Goal: Task Accomplishment & Management: Complete application form

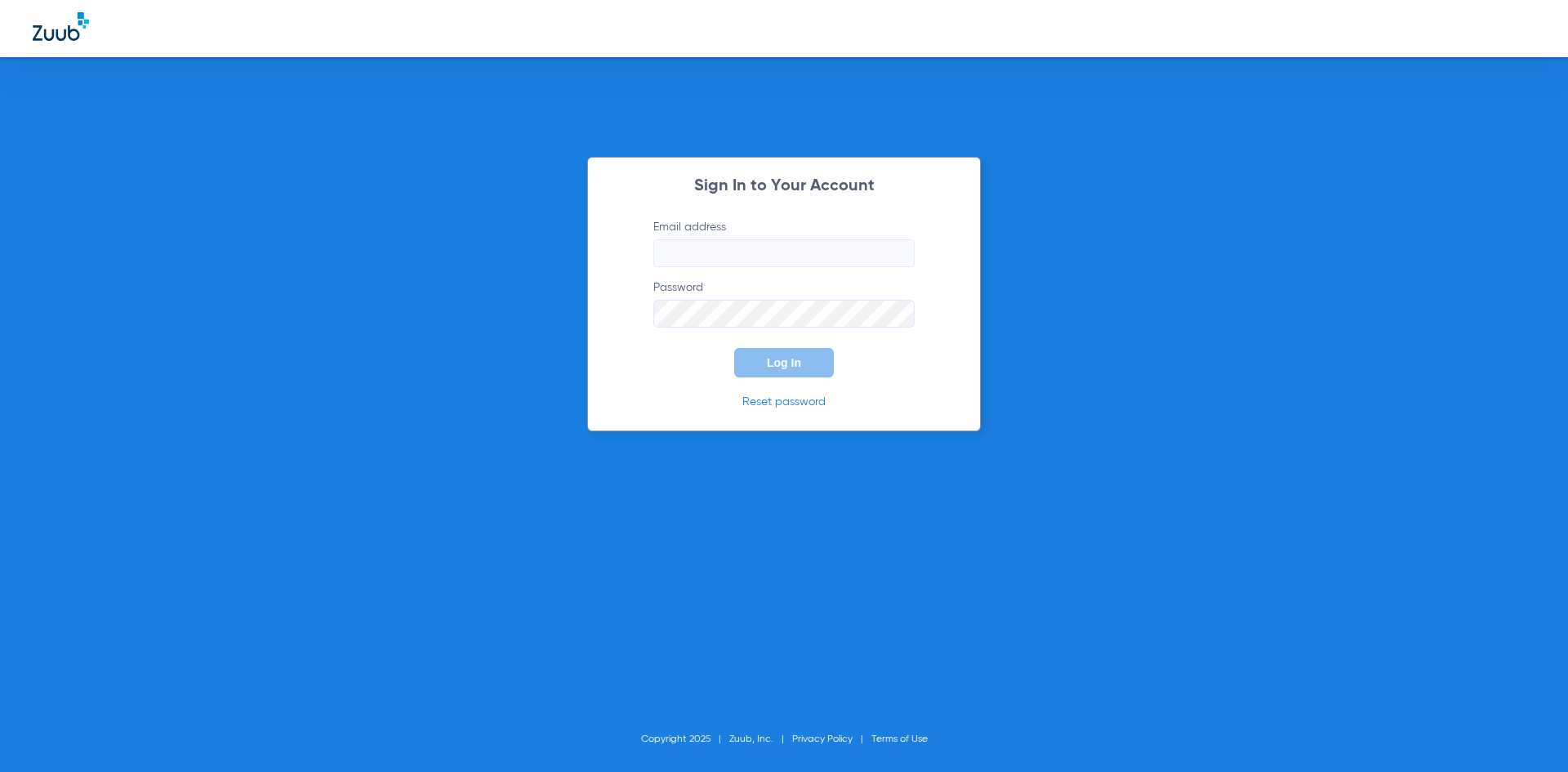
type input "[EMAIL_ADDRESS][DOMAIN_NAME]"
click at [769, 348] on button "Log In" at bounding box center [784, 363] width 100 height 30
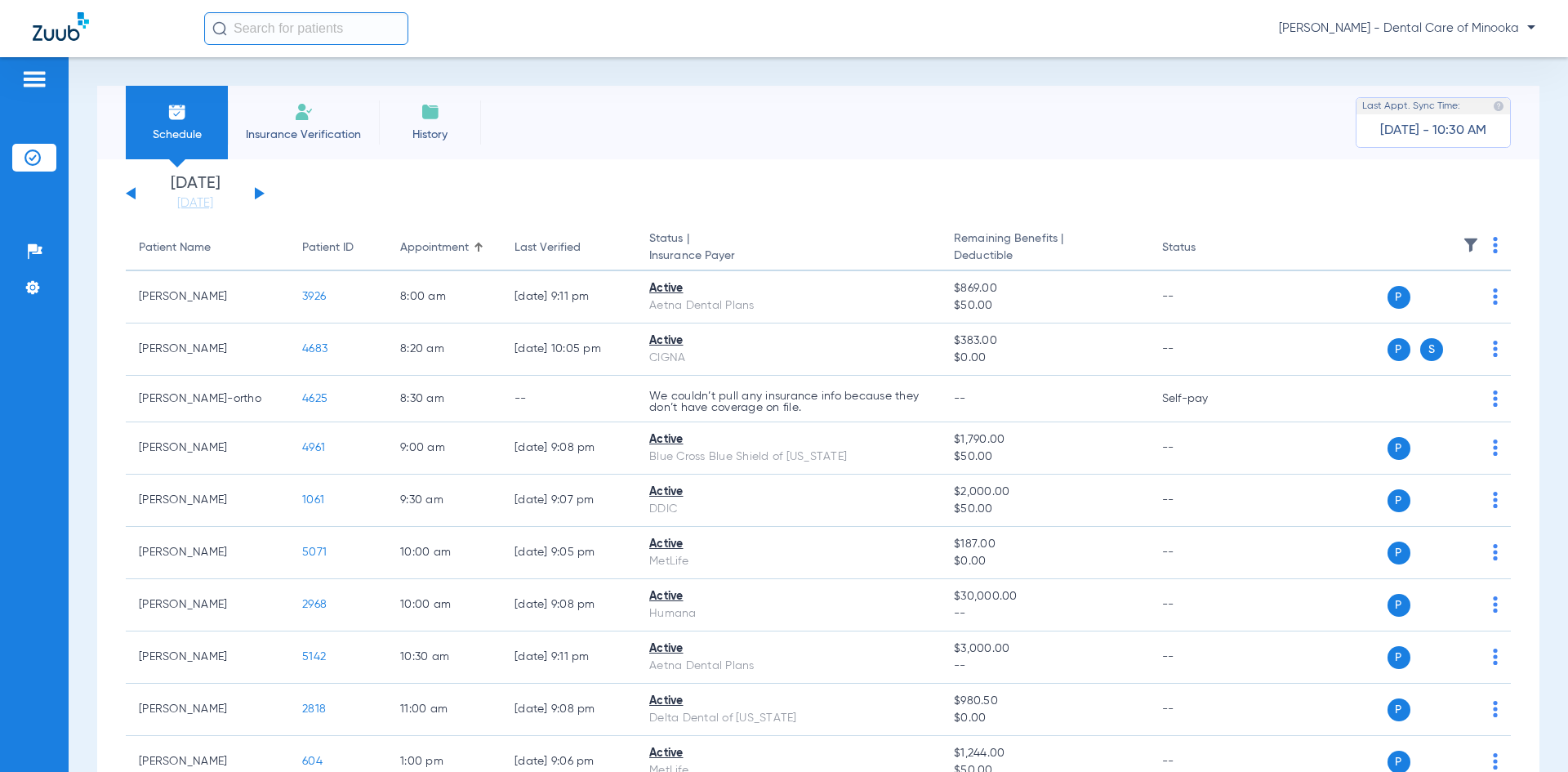
click at [316, 129] on span "Insurance Verification" at bounding box center [304, 135] width 127 height 17
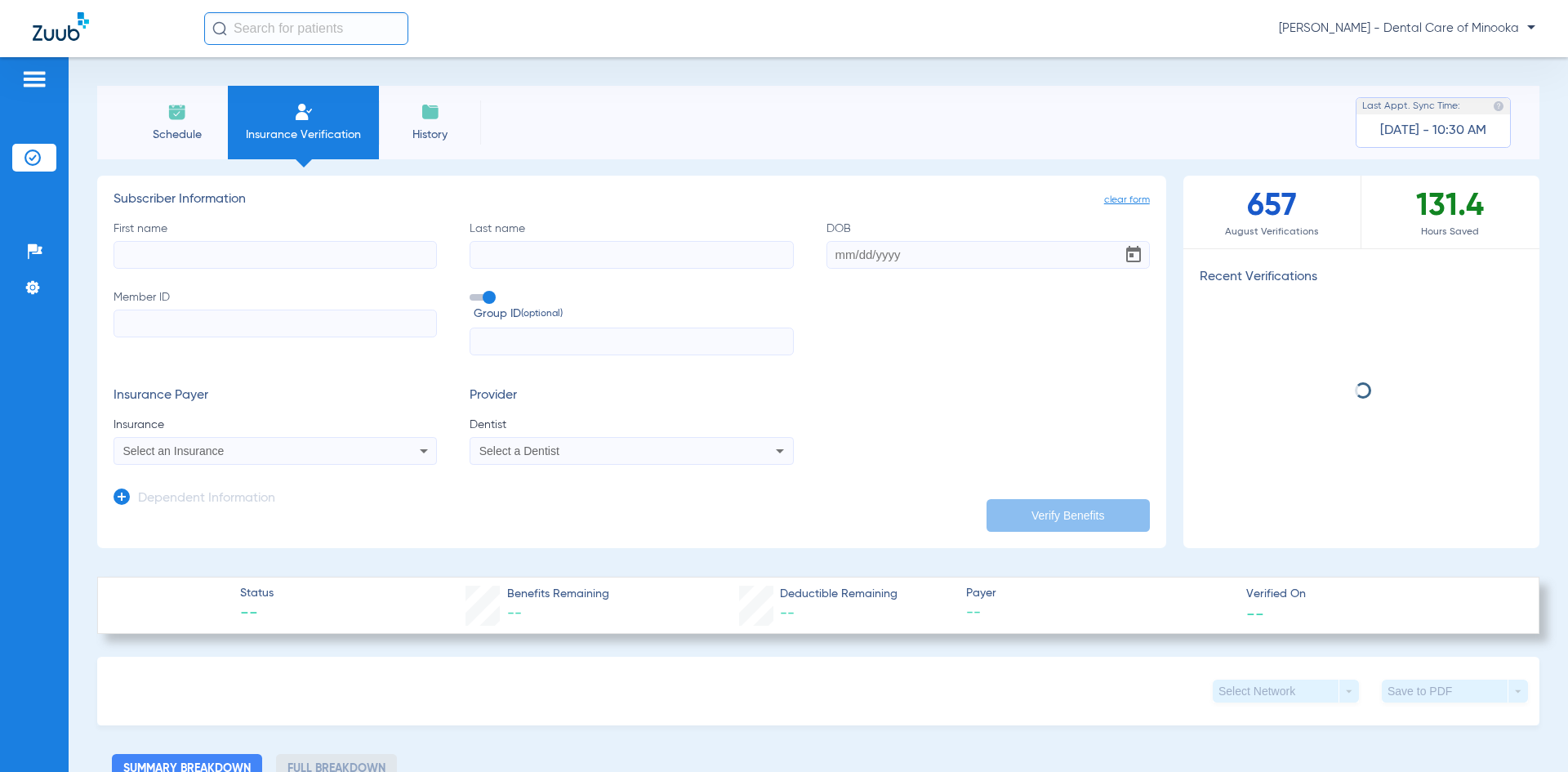
click at [316, 254] on input "First name" at bounding box center [275, 255] width 323 height 28
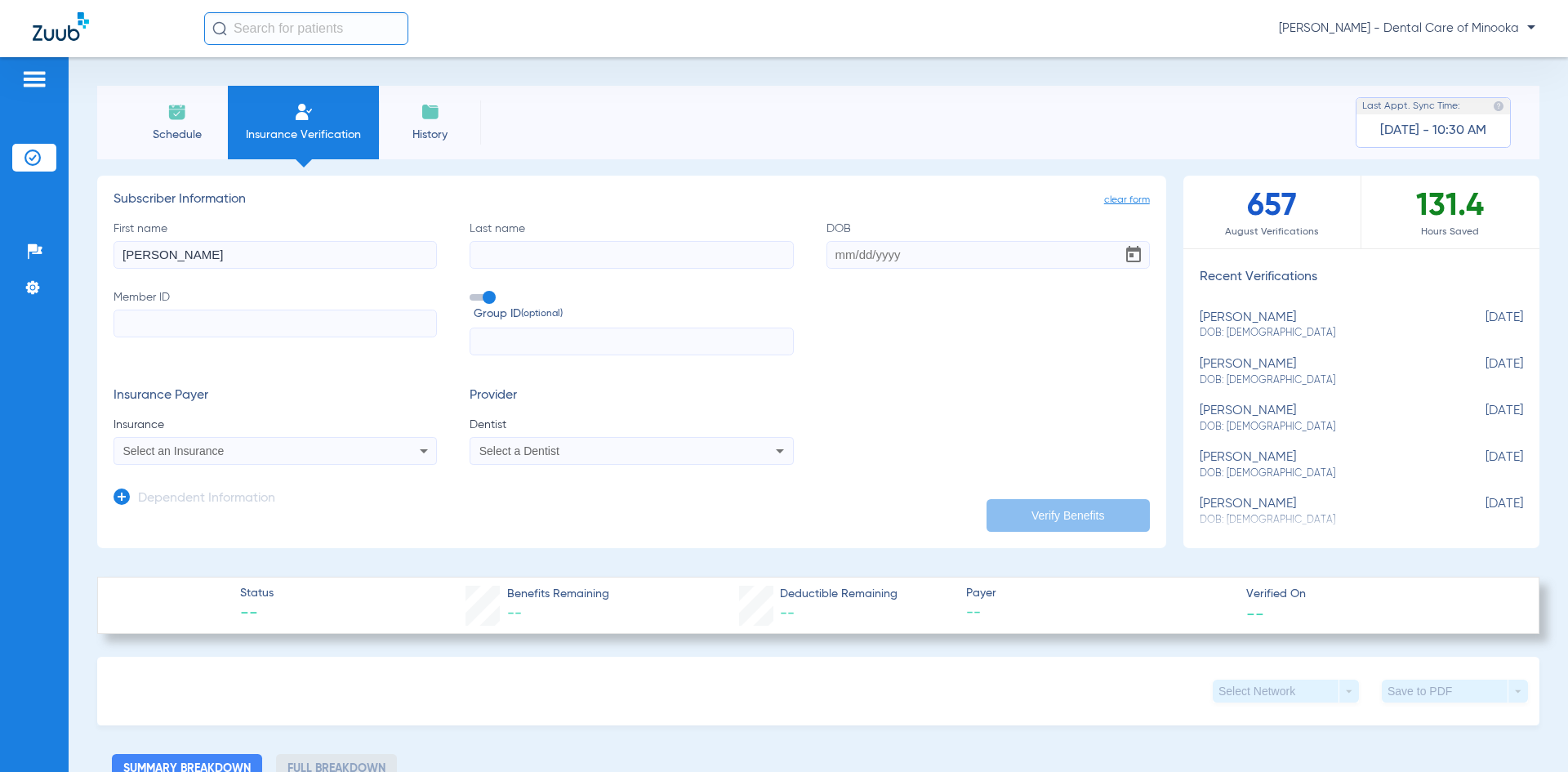
type input "[PERSON_NAME]"
click at [479, 255] on input "Last name" at bounding box center [631, 255] width 323 height 28
type input "[PERSON_NAME]"
click at [834, 262] on input "DOB" at bounding box center [987, 255] width 323 height 28
click at [842, 261] on input "DOB Required" at bounding box center [987, 255] width 323 height 28
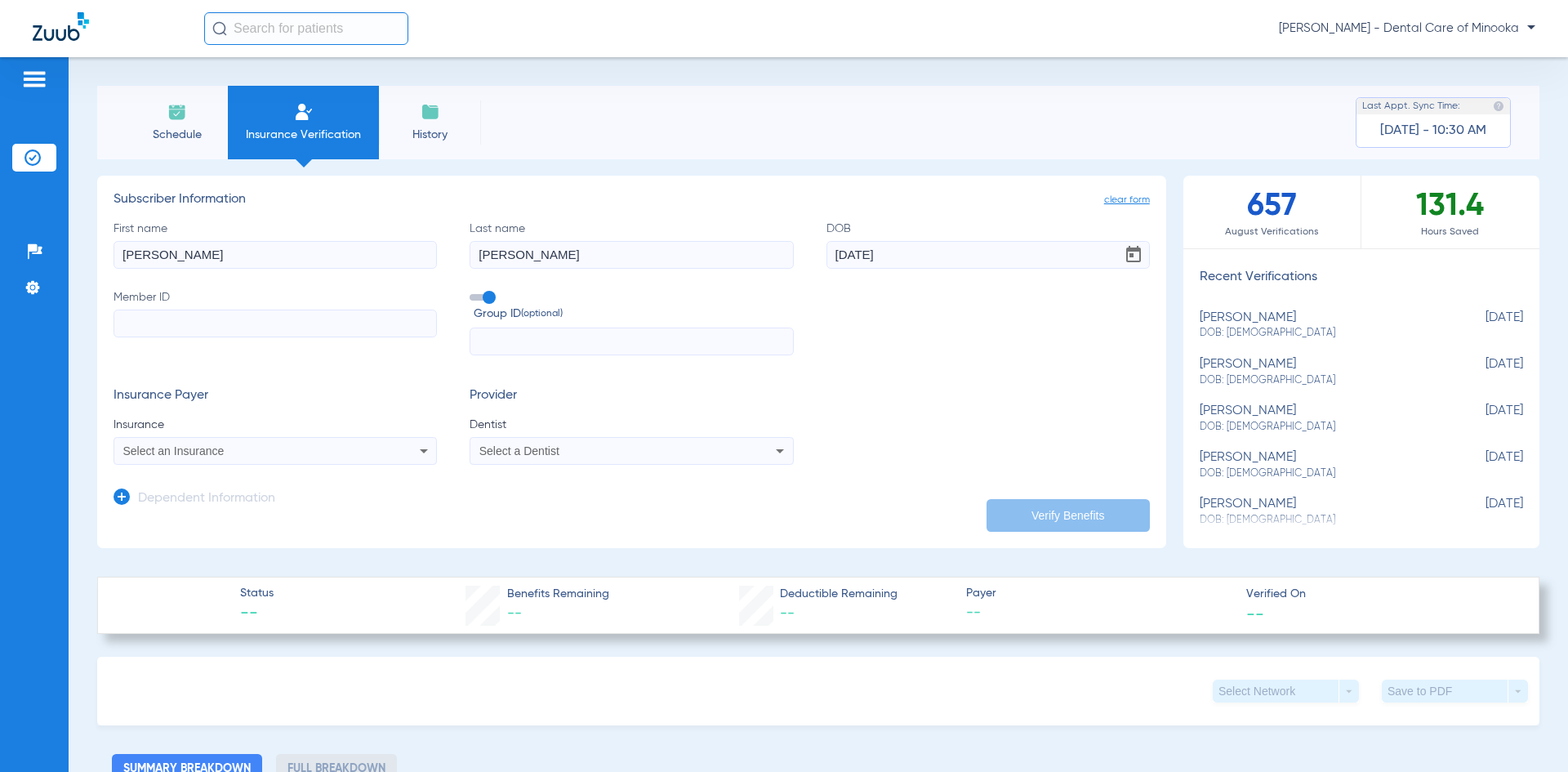
type input "[DATE]"
click at [146, 320] on input "Member ID" at bounding box center [275, 324] width 323 height 28
paste input "H67798218"
type input "H67798218"
click at [221, 460] on div "Select an Insurance" at bounding box center [275, 451] width 322 height 20
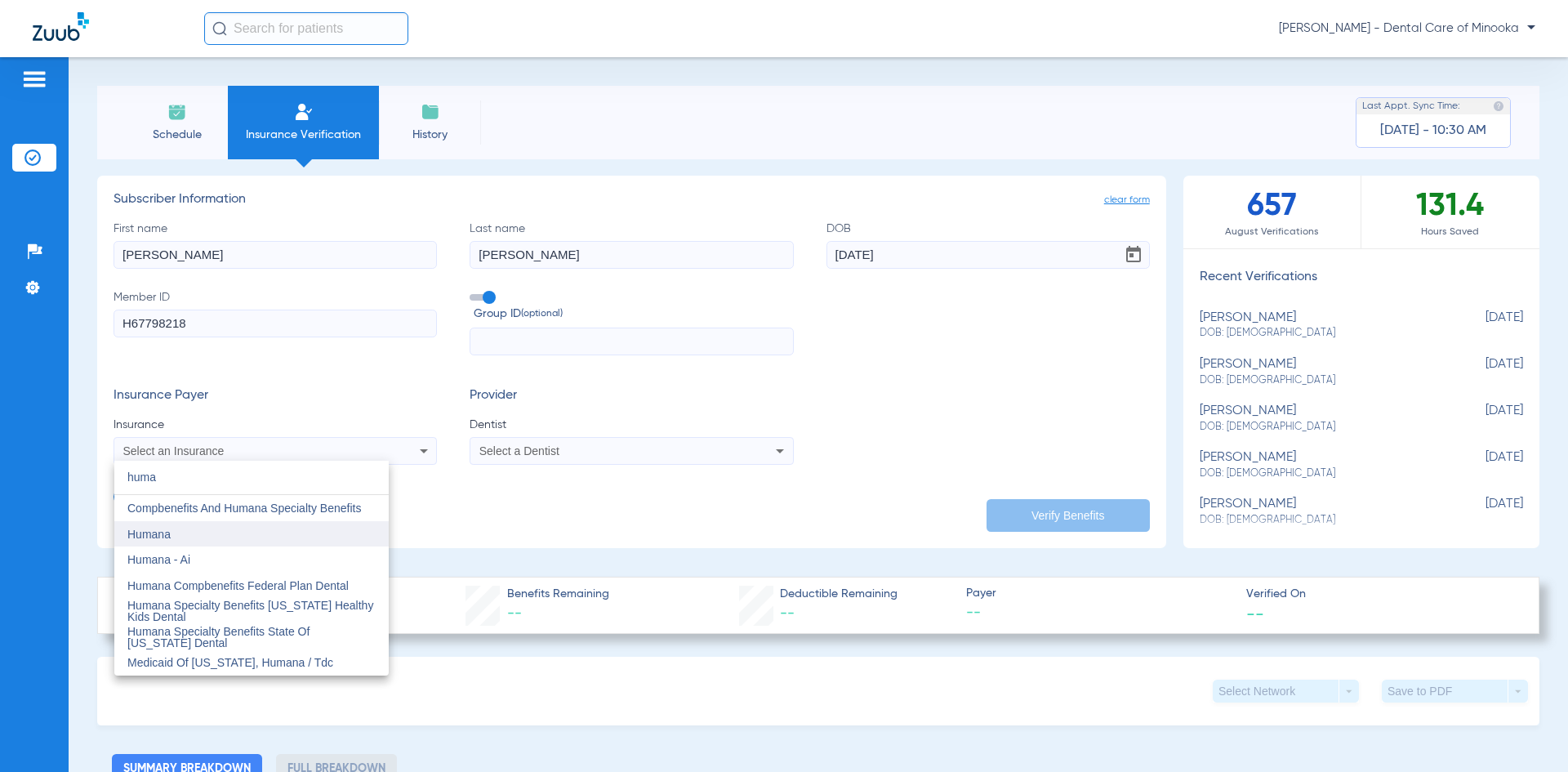
type input "huma"
click at [198, 535] on mat-option "Humana" at bounding box center [251, 534] width 274 height 26
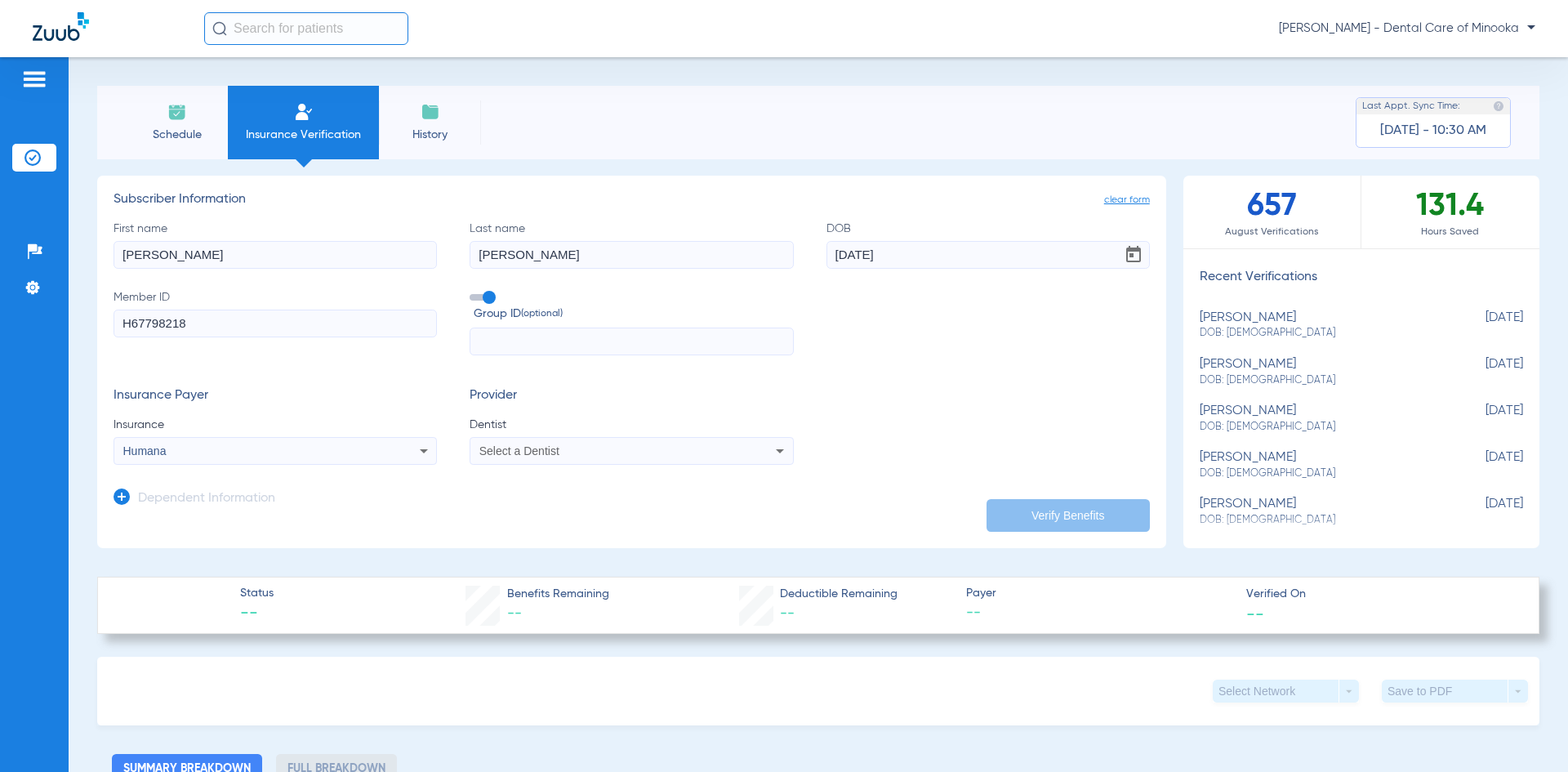
click at [576, 451] on div "Select a Dentist" at bounding box center [601, 451] width 244 height 12
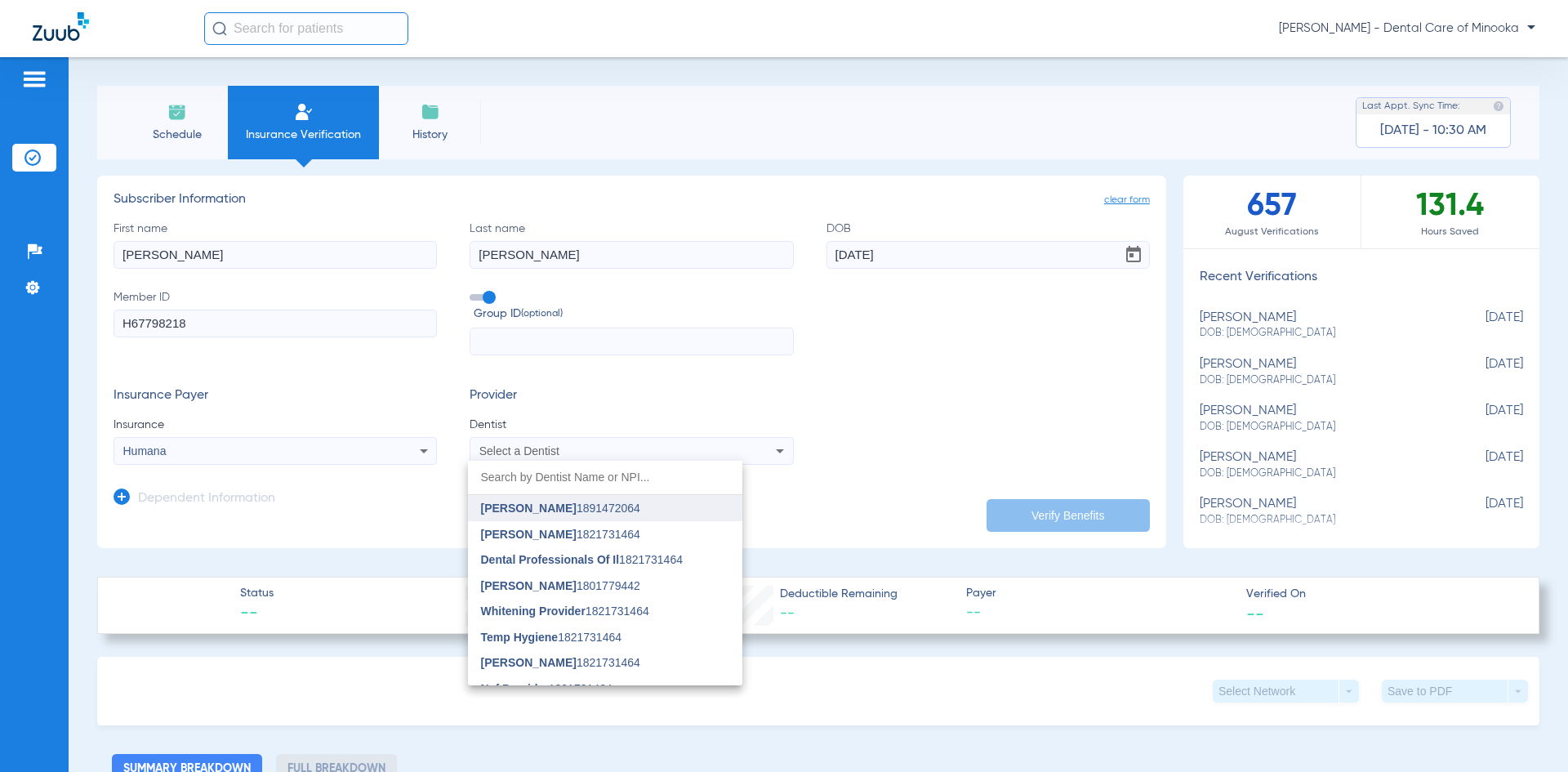
click at [558, 507] on span "[PERSON_NAME]" at bounding box center [528, 508] width 96 height 13
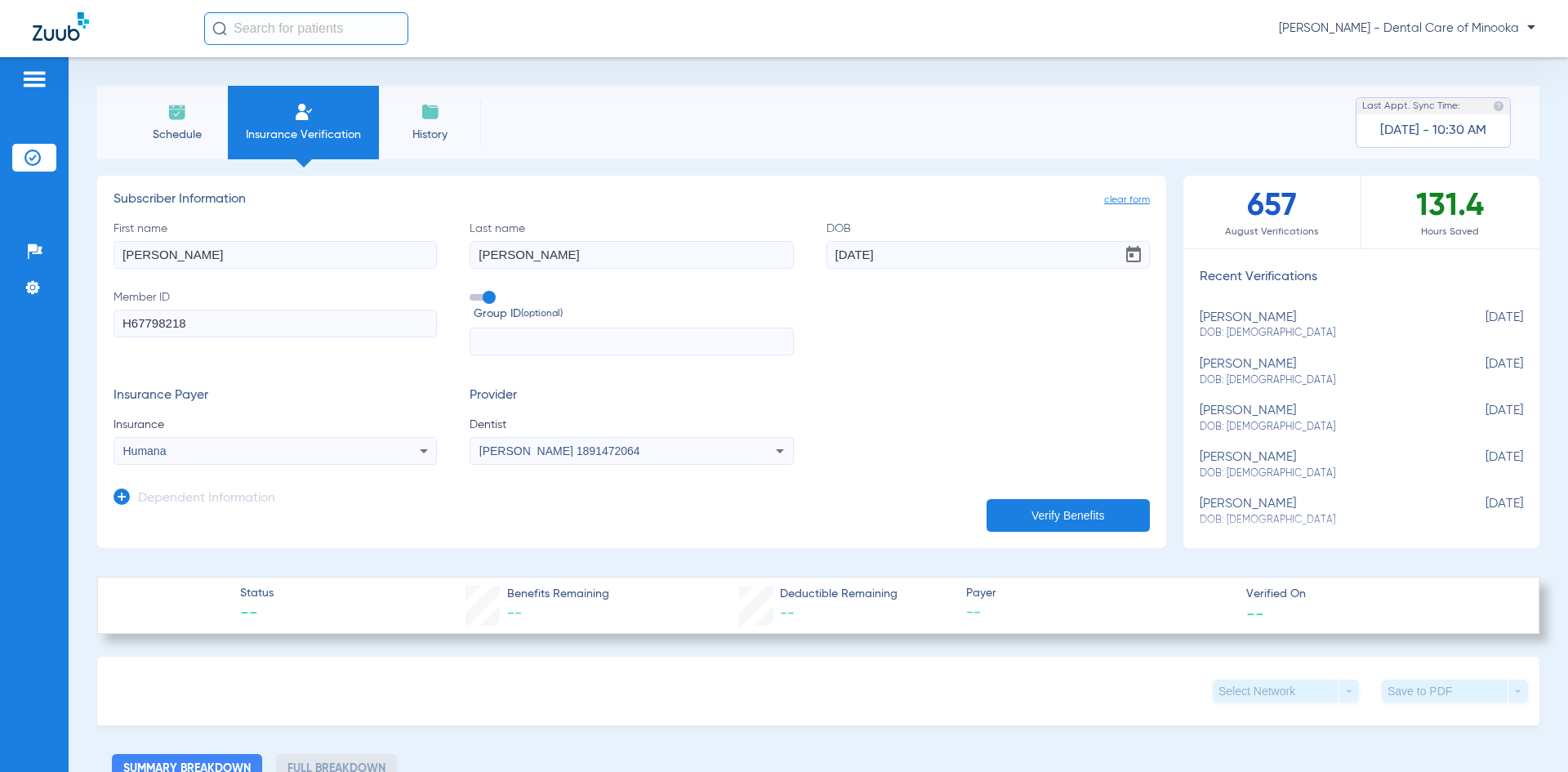
click at [1064, 512] on button "Verify Benefits" at bounding box center [1067, 515] width 163 height 33
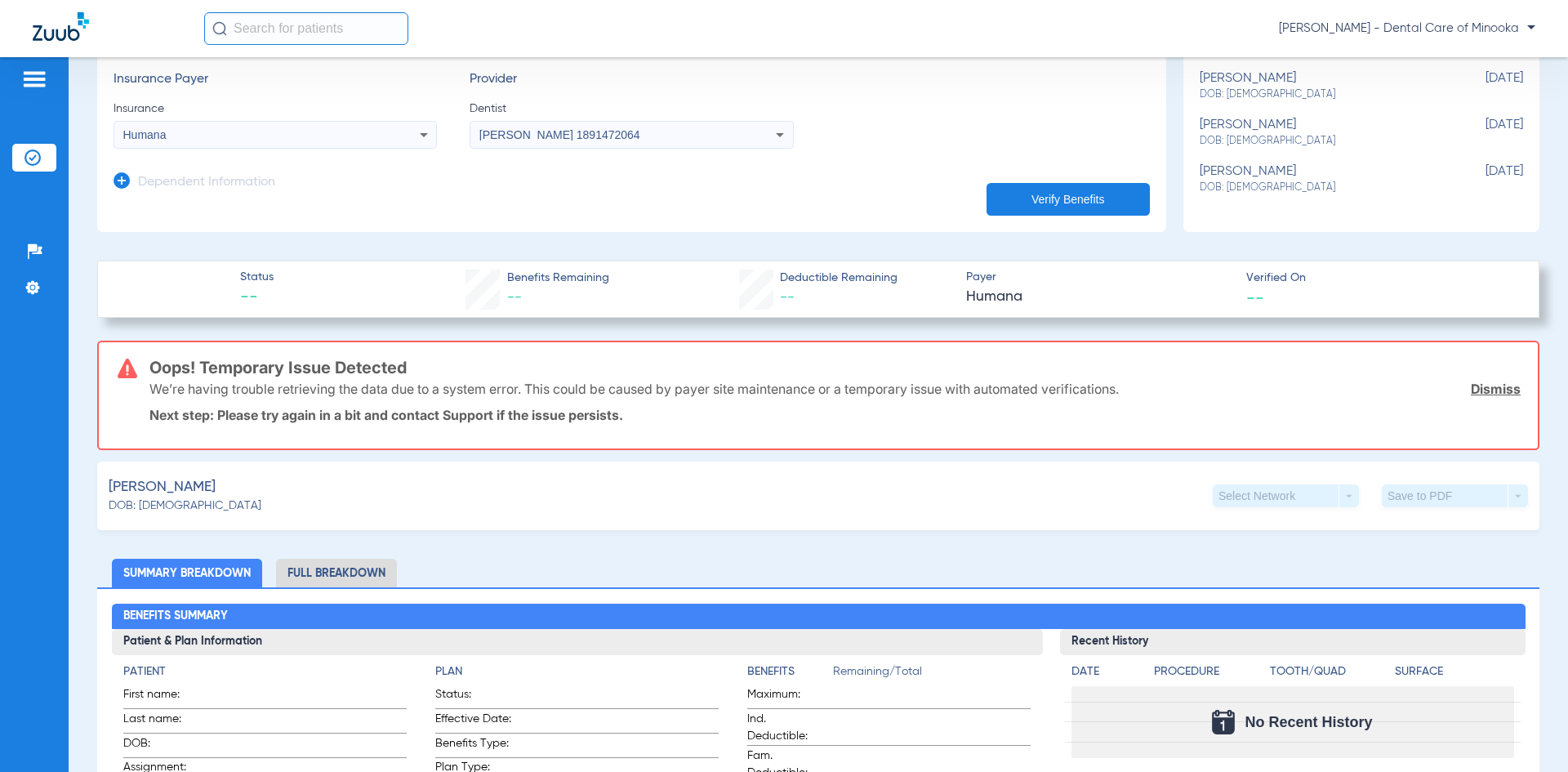
scroll to position [163, 0]
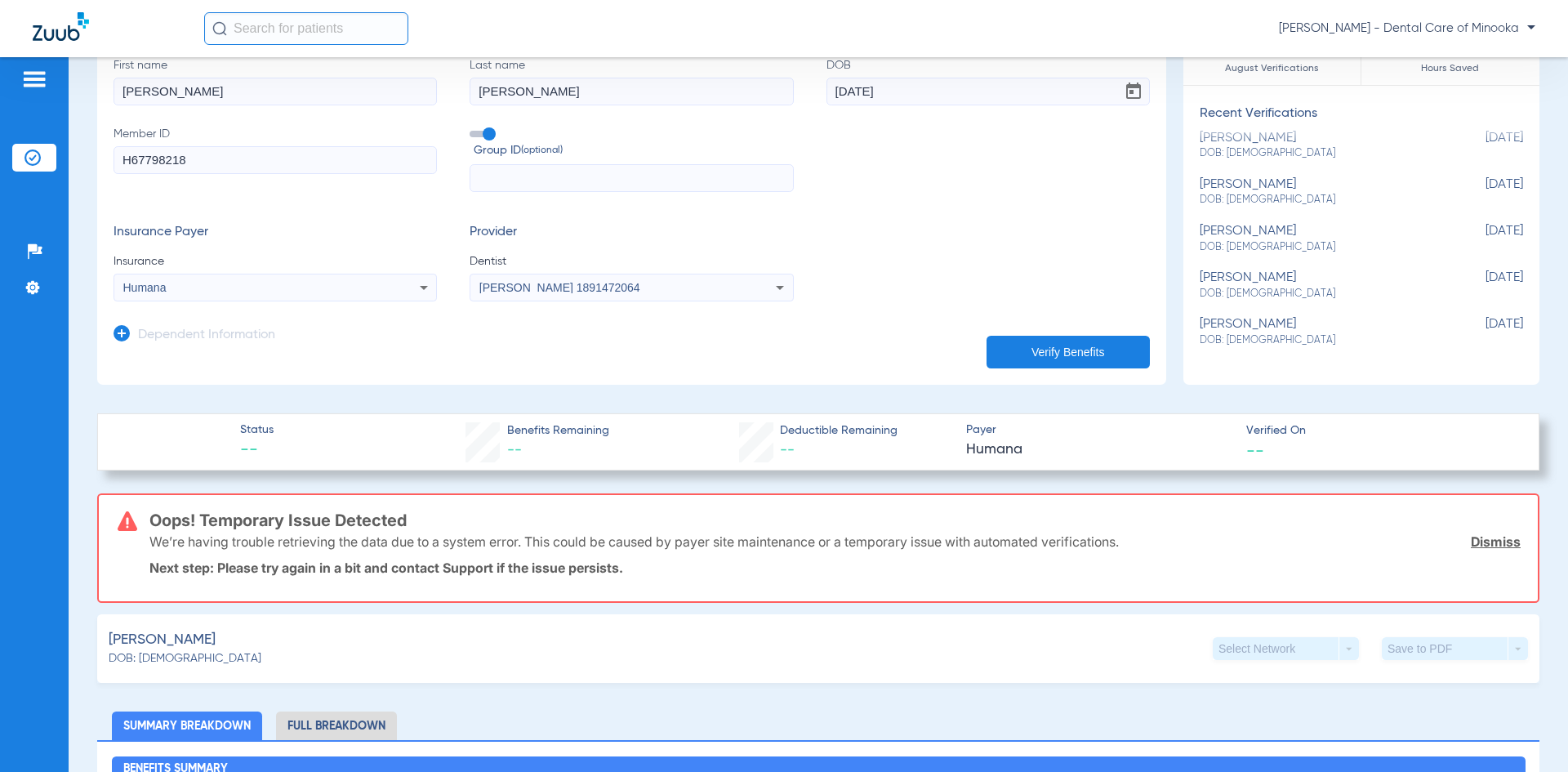
click at [1067, 351] on button "Verify Benefits" at bounding box center [1067, 351] width 163 height 33
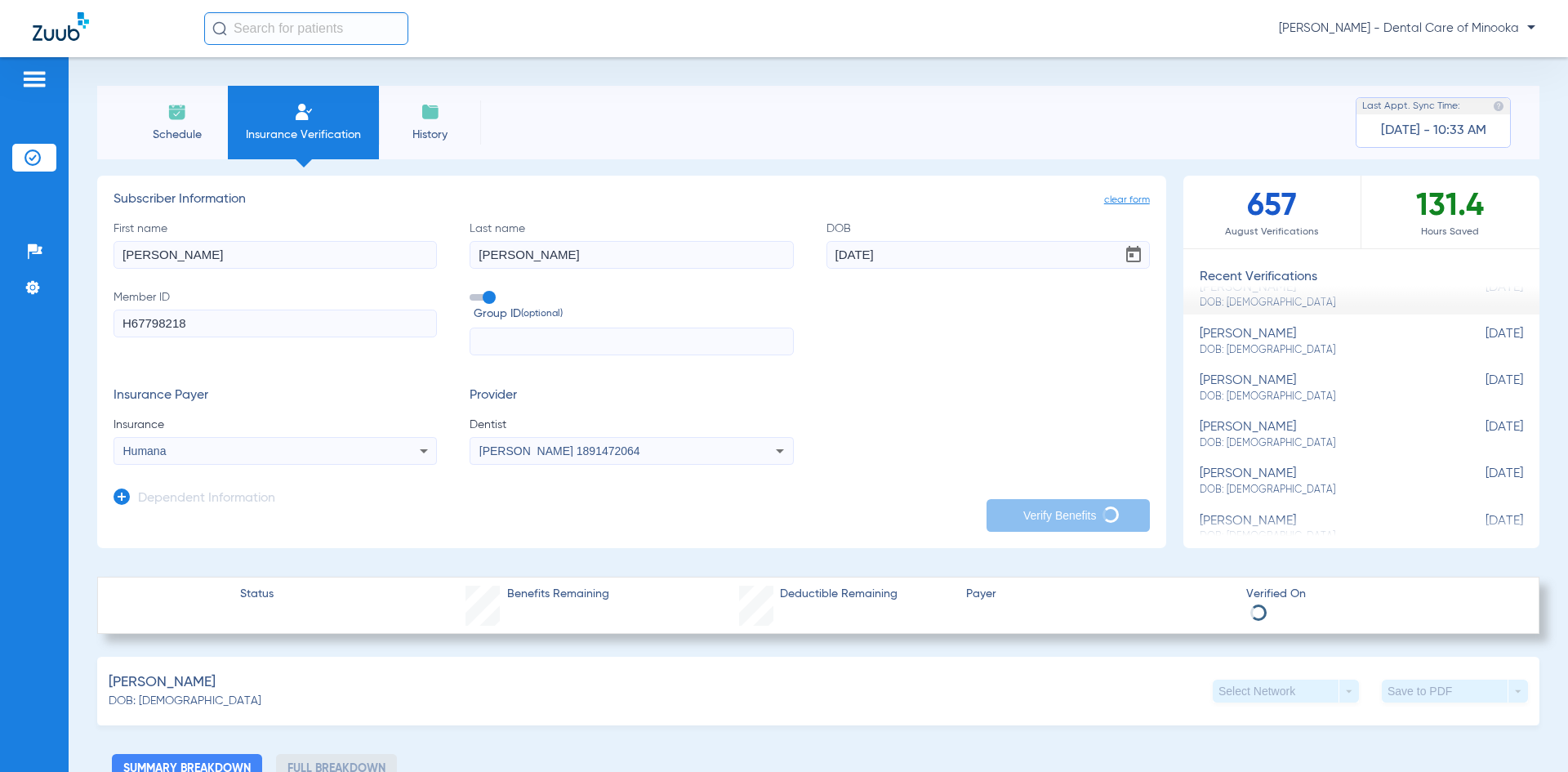
scroll to position [0, 0]
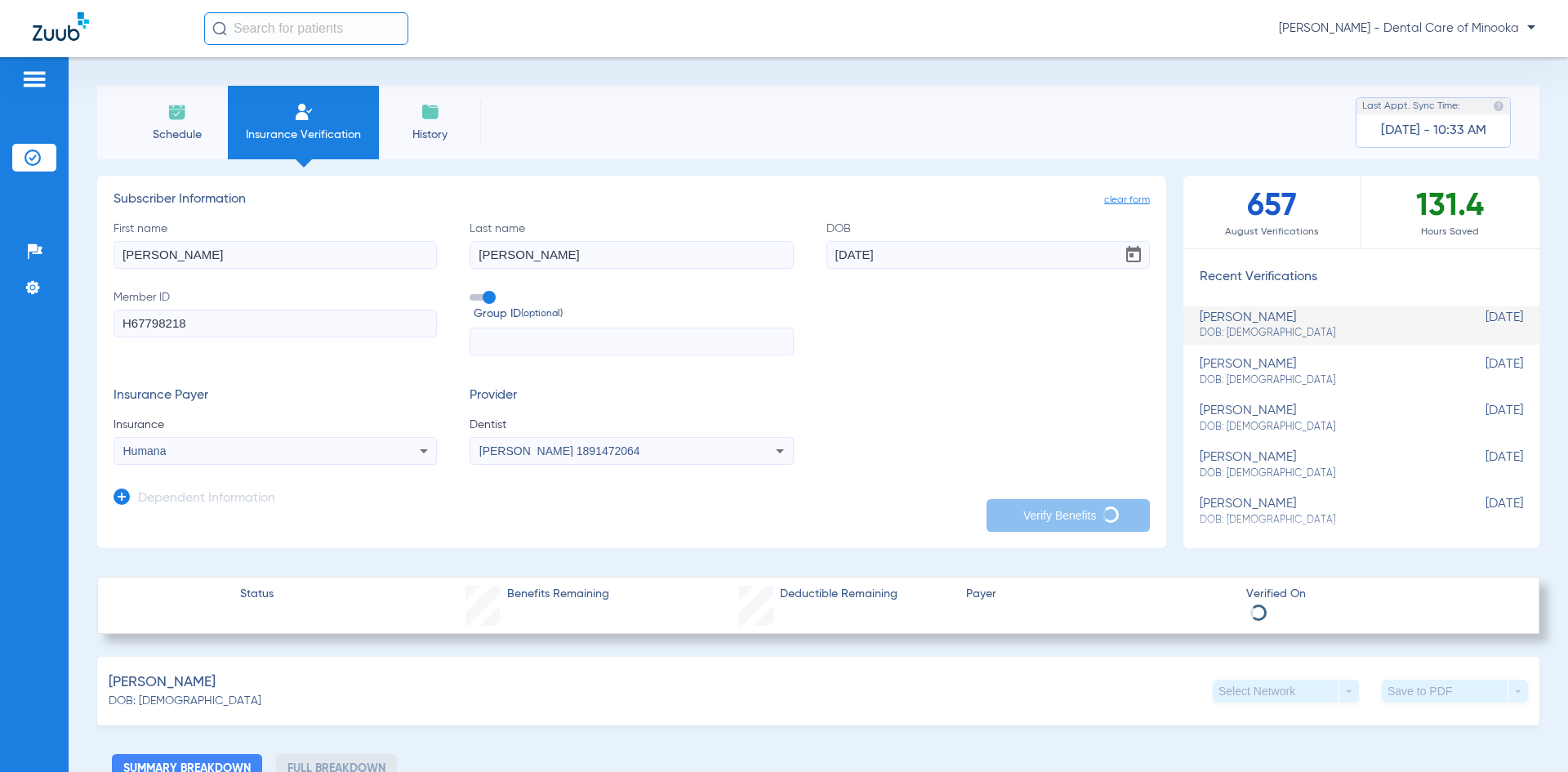
click at [1247, 317] on div "[PERSON_NAME] DOB: [DEMOGRAPHIC_DATA]" at bounding box center [1321, 326] width 241 height 31
